Goal: Complete application form

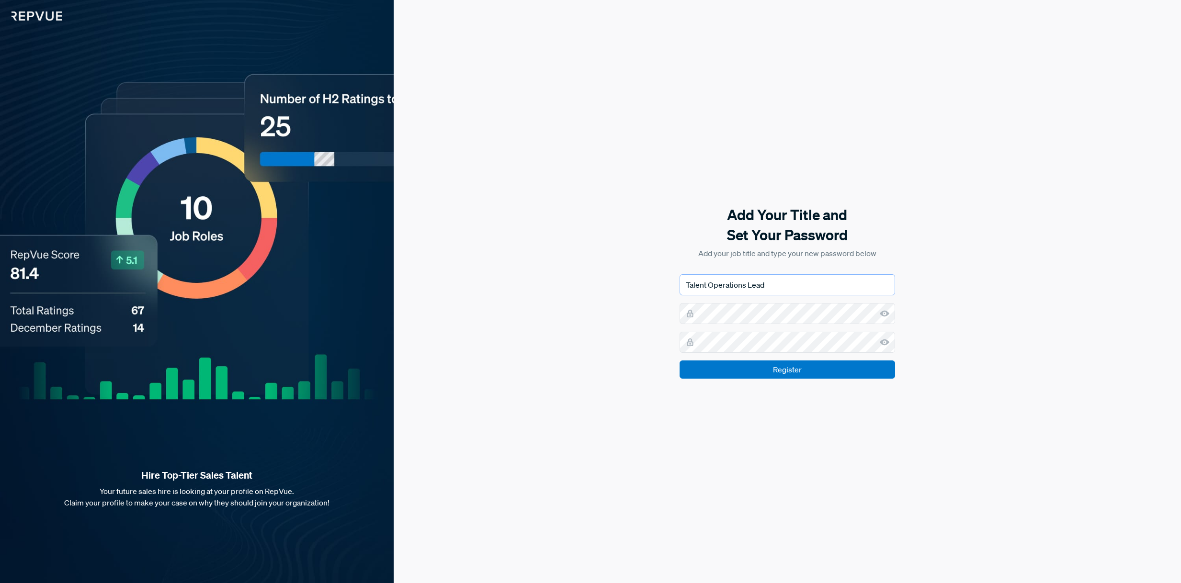
click at [804, 291] on input "Talent Operations Lead" at bounding box center [788, 285] width 216 height 21
click at [804, 289] on input "Talent Operations Lead" at bounding box center [788, 285] width 216 height 21
click at [975, 288] on div "Add Your Title and Set Your Password Add your job title and type your new passw…" at bounding box center [788, 291] width 788 height 583
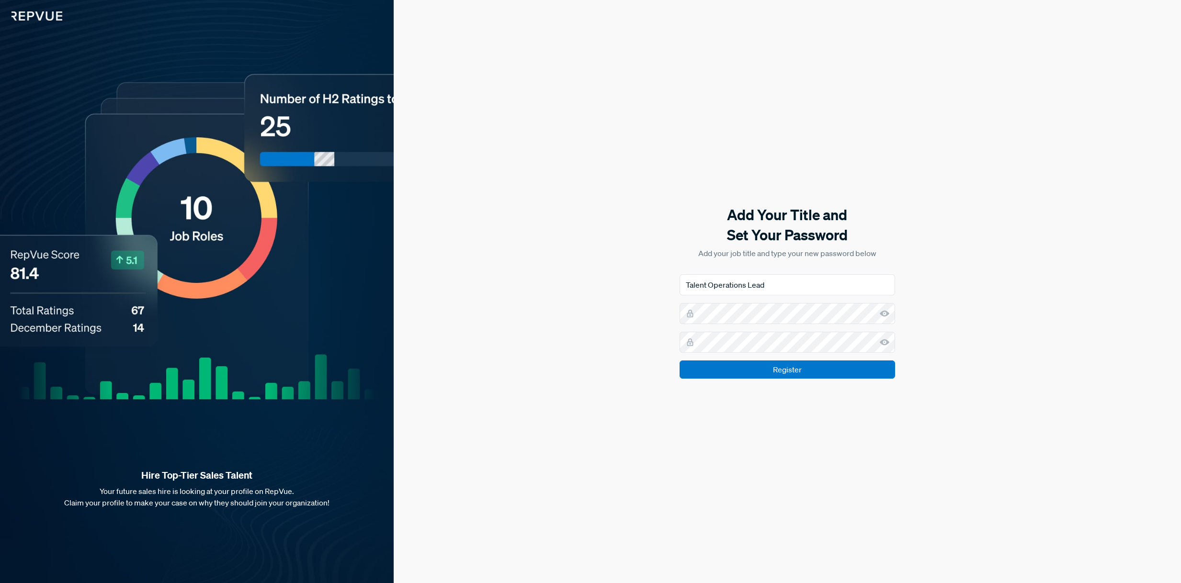
click at [825, 258] on p "Add your job title and type your new password below" at bounding box center [788, 253] width 216 height 11
click at [1031, 316] on div "Add Your Title and Set Your Password Add your job title and type your new passw…" at bounding box center [788, 291] width 788 height 583
click at [789, 280] on input "Talent Operations Lead" at bounding box center [788, 285] width 216 height 21
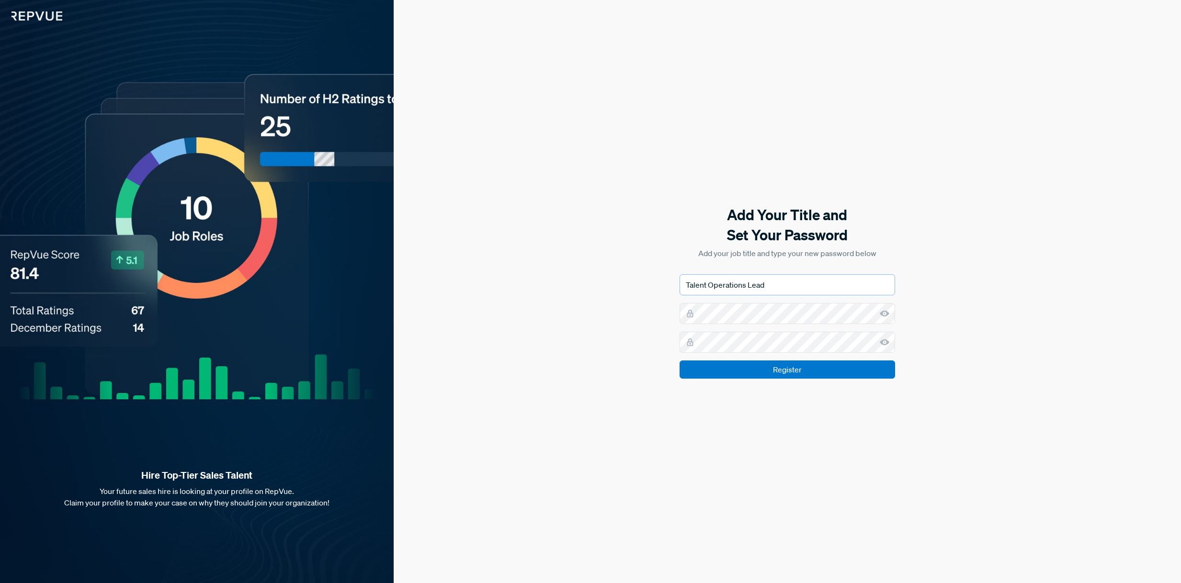
click at [789, 280] on input "Talent Operations Lead" at bounding box center [788, 285] width 216 height 21
click at [1039, 286] on div "Add Your Title and Set Your Password Add your job title and type your new passw…" at bounding box center [788, 291] width 788 height 583
click at [814, 283] on input "Talent Operations Lead" at bounding box center [788, 285] width 216 height 21
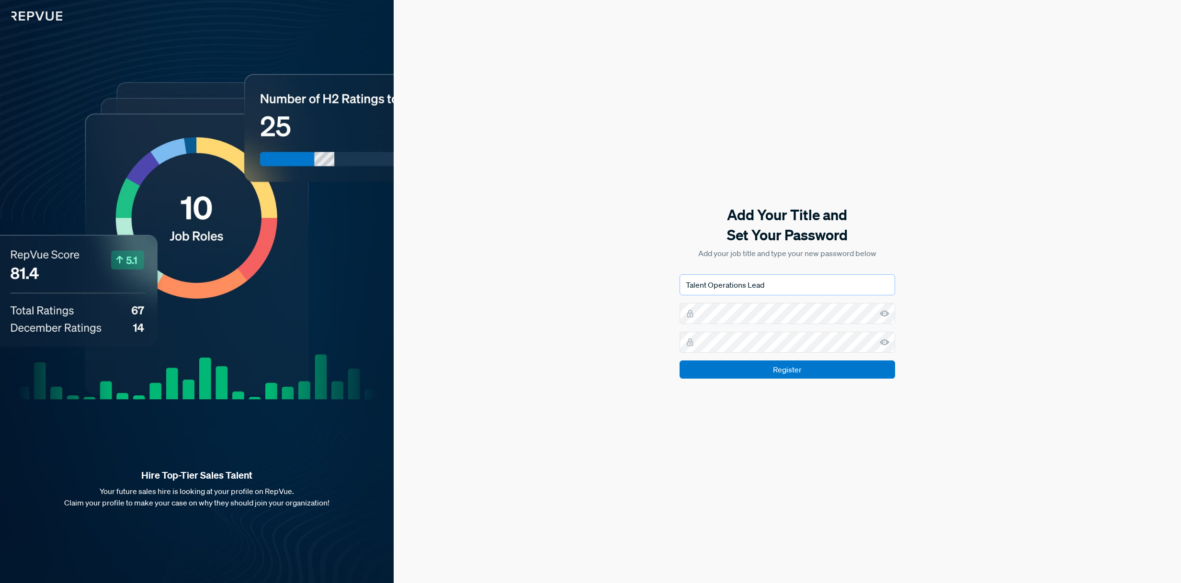
click at [815, 282] on input "Talent Operations Lead" at bounding box center [788, 285] width 216 height 21
click at [1058, 303] on div "Add Your Title and Set Your Password Add your job title and type your new passw…" at bounding box center [788, 291] width 788 height 583
click at [832, 290] on input "Talent Operations Lead" at bounding box center [788, 285] width 216 height 21
click at [833, 289] on input "Talent Operations Lead" at bounding box center [788, 285] width 216 height 21
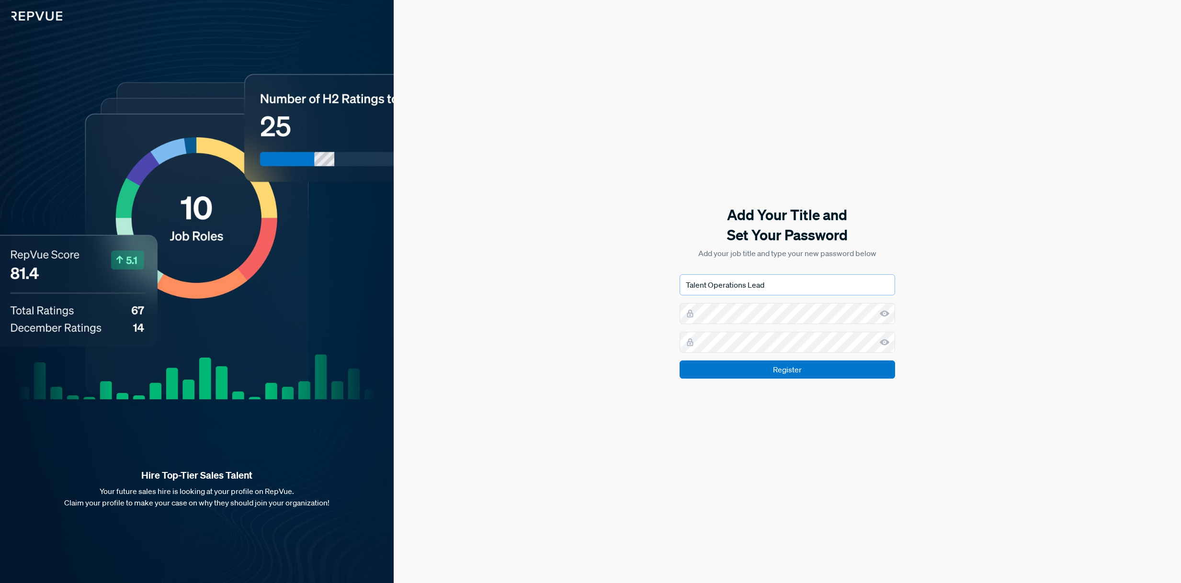
click at [833, 288] on input "Talent Operations Lead" at bounding box center [788, 285] width 216 height 21
drag, startPoint x: 1017, startPoint y: 295, endPoint x: 992, endPoint y: 335, distance: 47.7
click at [1017, 295] on div "Add Your Title and Set Your Password Add your job title and type your new passw…" at bounding box center [788, 291] width 788 height 583
click at [986, 357] on div "Add Your Title and Set Your Password Add your job title and type your new passw…" at bounding box center [788, 291] width 788 height 583
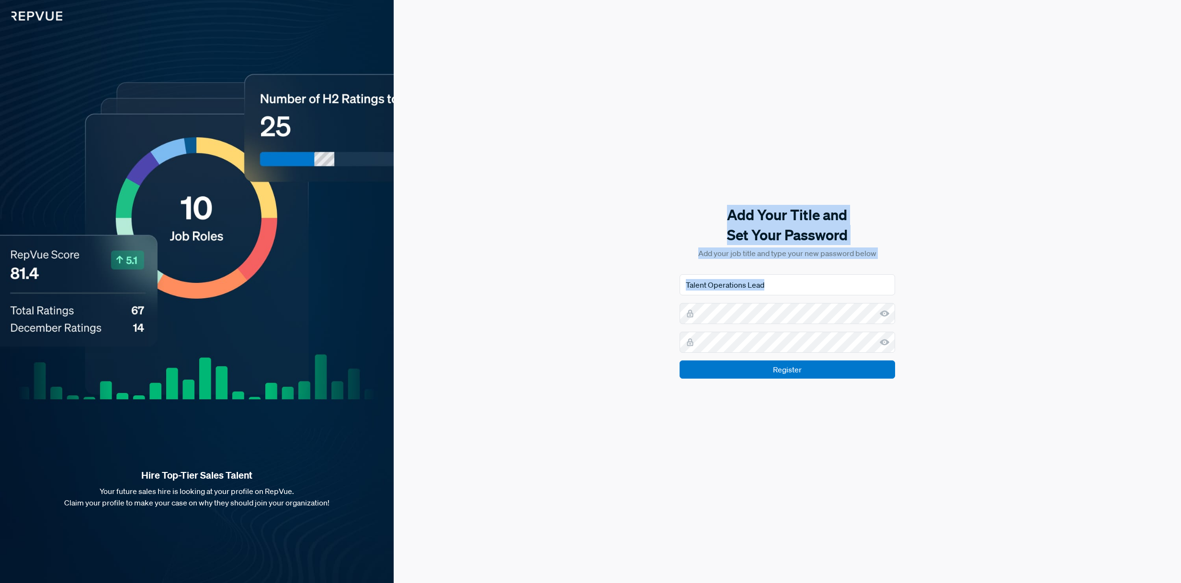
drag, startPoint x: 971, startPoint y: 440, endPoint x: 991, endPoint y: 294, distance: 148.0
click at [695, 197] on div "Add Your Title and Set Your Password Add your job title and type your new passw…" at bounding box center [788, 291] width 788 height 583
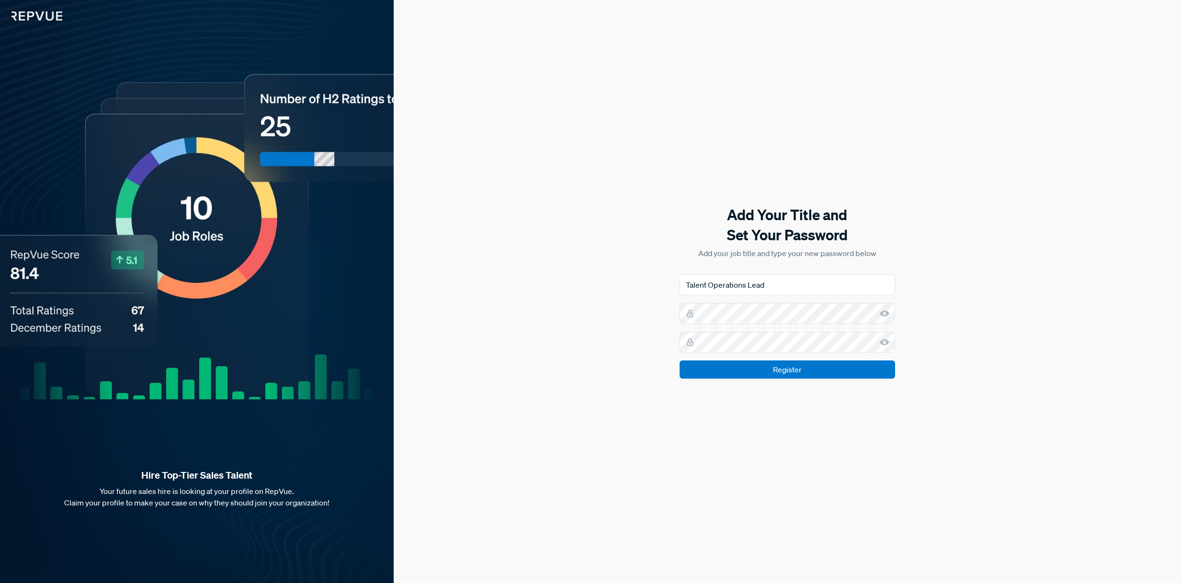
click at [1107, 336] on div "Add Your Title and Set Your Password Add your job title and type your new passw…" at bounding box center [788, 291] width 788 height 583
click at [819, 294] on input "Talent Operations Lead" at bounding box center [788, 285] width 216 height 21
click at [819, 293] on input "Talent Operations Lead" at bounding box center [788, 285] width 216 height 21
click at [835, 290] on input "Talent Operations Lead" at bounding box center [788, 285] width 216 height 21
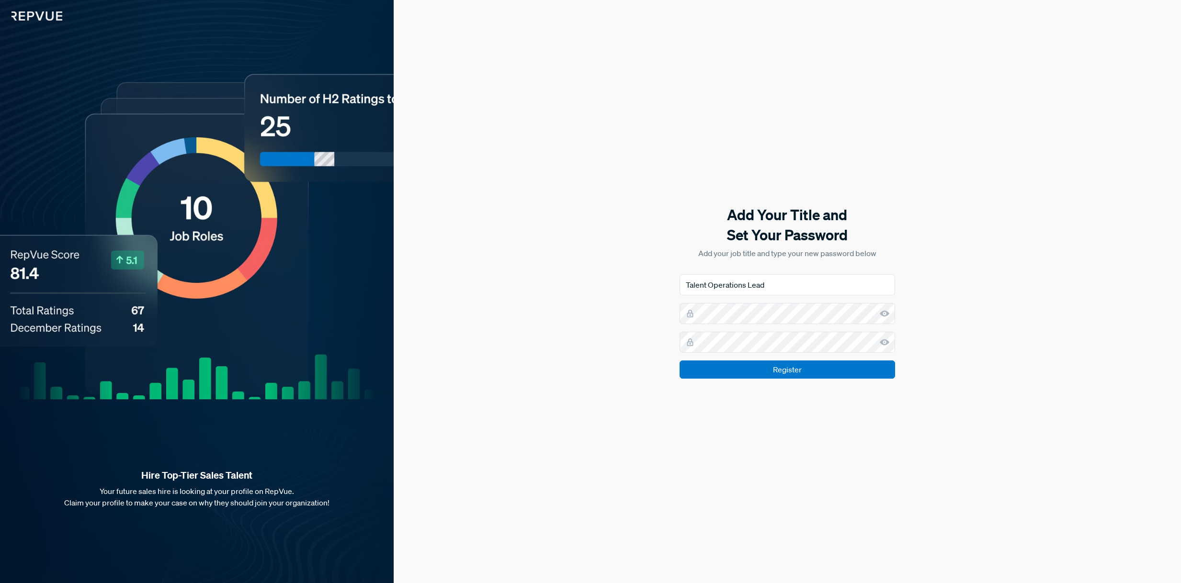
click at [991, 302] on div "Add Your Title and Set Your Password Add your job title and type your new passw…" at bounding box center [788, 291] width 788 height 583
click at [818, 324] on form "Talent Operations Lead Register" at bounding box center [788, 327] width 216 height 104
click at [561, 283] on div "Add Your Title and Set Your Password Add your job title and type your new passw…" at bounding box center [788, 291] width 788 height 583
click at [491, 360] on div "Add Your Title and Set Your Password Add your job title and type your new passw…" at bounding box center [788, 291] width 788 height 583
click at [518, 359] on div "Add Your Title and Set Your Password Add your job title and type your new passw…" at bounding box center [788, 291] width 788 height 583
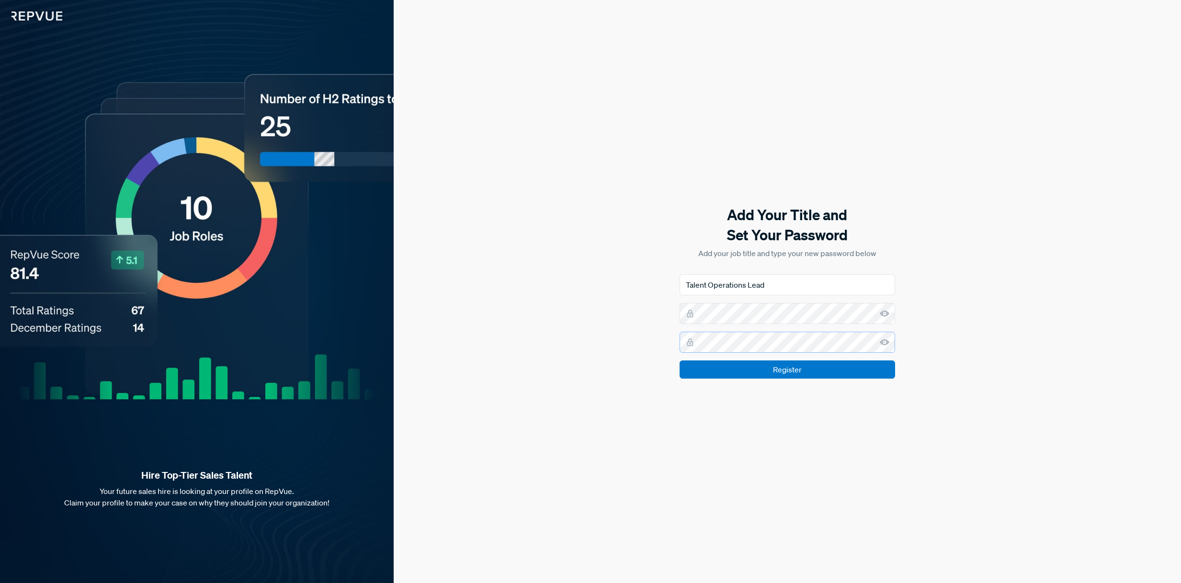
click at [680, 361] on input "Register" at bounding box center [788, 370] width 216 height 18
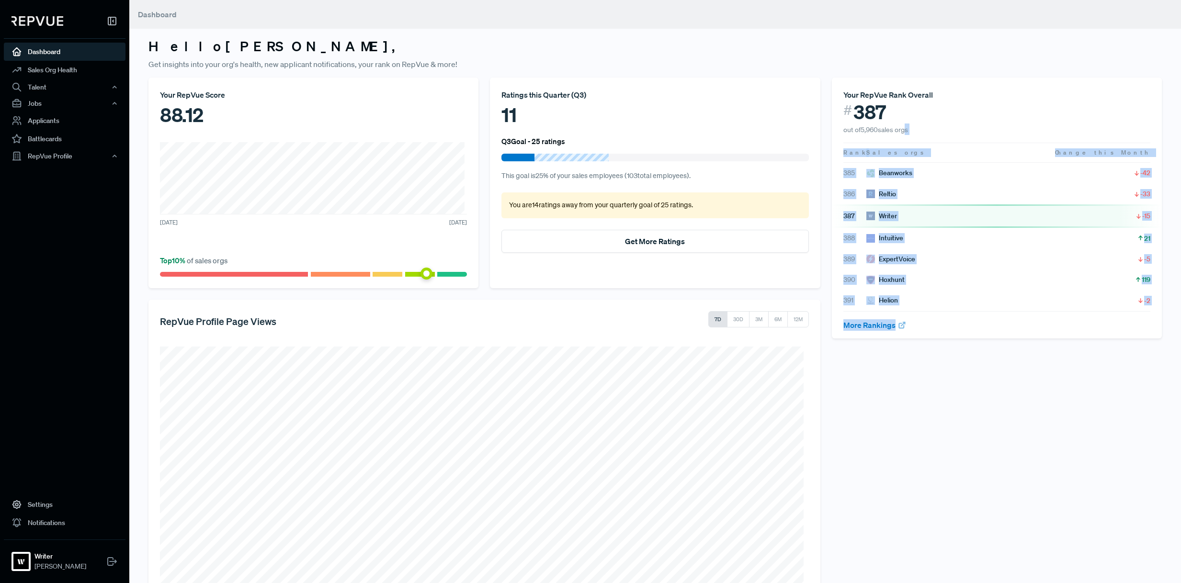
drag, startPoint x: 924, startPoint y: 205, endPoint x: 900, endPoint y: 139, distance: 69.7
click at [900, 131] on div "Your RepVue Rank Overall # 387 out of 5,960 sales orgs Rank Sales orgs Change t…" at bounding box center [997, 379] width 342 height 603
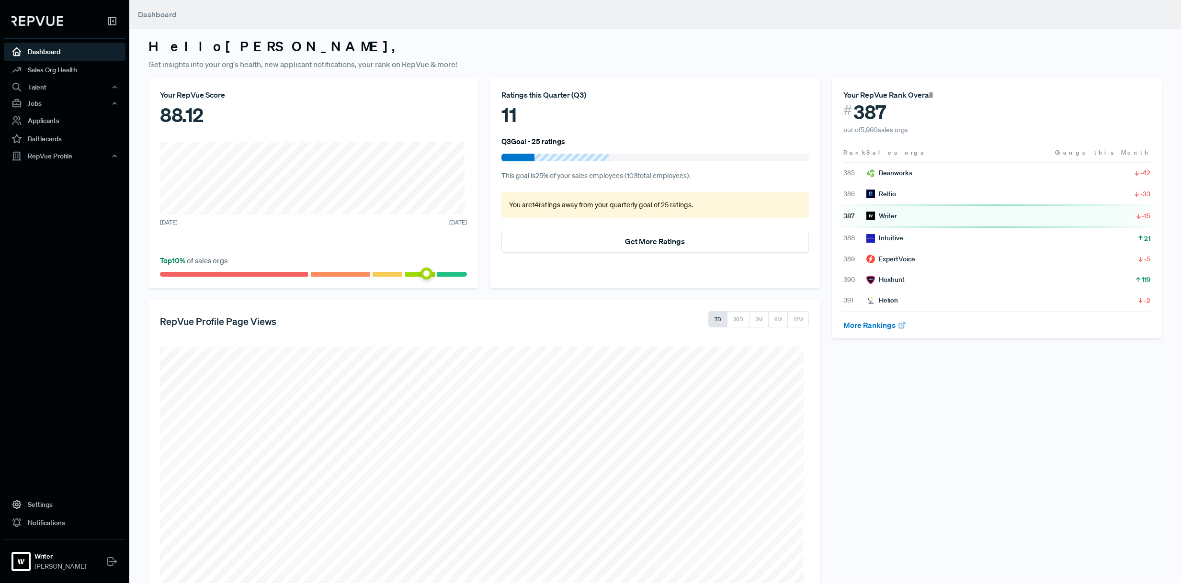
click at [1055, 448] on div "Your RepVue Rank Overall # 387 out of 5,960 sales orgs Rank Sales orgs Change t…" at bounding box center [997, 379] width 342 height 603
click at [1055, 446] on div "Your RepVue Rank Overall # 387 out of 5,960 sales orgs Rank Sales orgs Change t…" at bounding box center [997, 379] width 342 height 603
click at [867, 323] on link "More Rankings" at bounding box center [875, 325] width 63 height 10
click at [1010, 447] on div "Your RepVue Rank Overall # 387 out of 5,960 sales orgs Rank Sales orgs Change t…" at bounding box center [997, 379] width 342 height 603
